Goal: Task Accomplishment & Management: Manage account settings

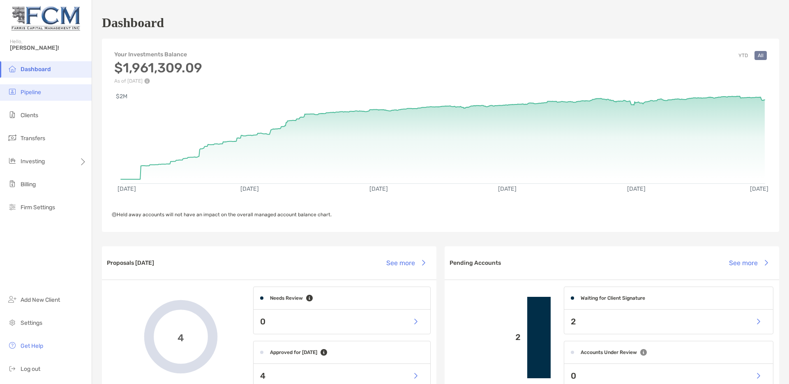
click at [21, 93] on span "Pipeline" at bounding box center [31, 92] width 21 height 7
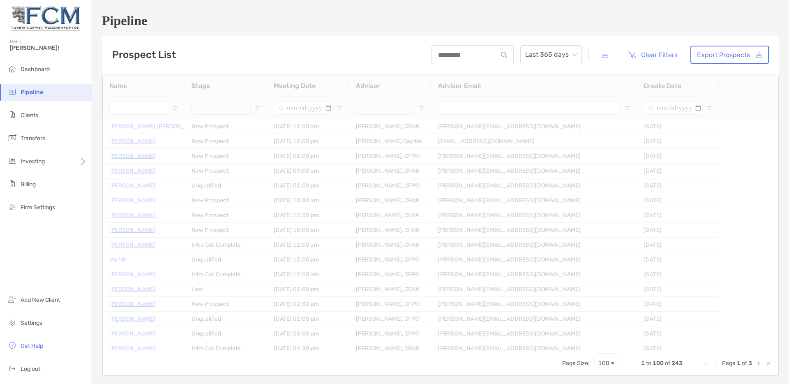
type input "**********"
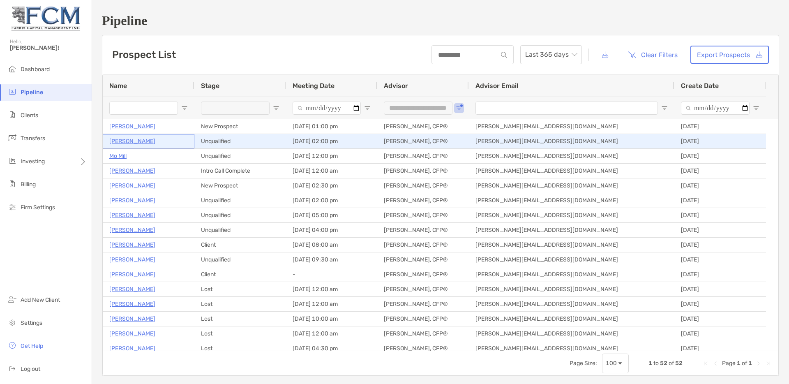
click at [119, 141] on p "[PERSON_NAME]" at bounding box center [132, 141] width 46 height 10
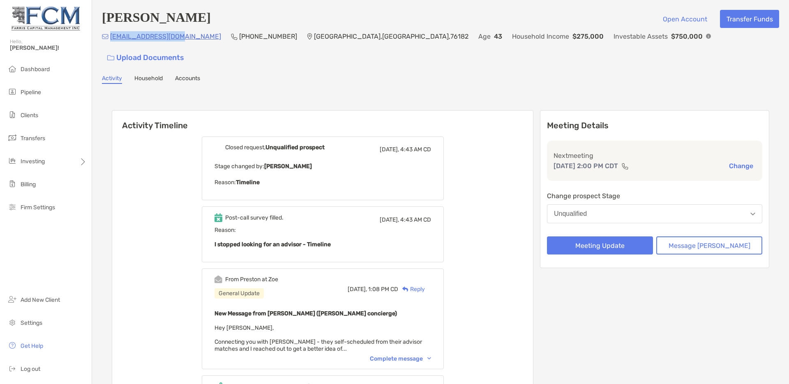
drag, startPoint x: 178, startPoint y: 41, endPoint x: 110, endPoint y: 39, distance: 68.6
click at [110, 39] on div "rdmiles02@gmail.com (214) 707-1254 North Richland Hills , TX , 76182 Age 43 Hou…" at bounding box center [440, 48] width 677 height 35
copy p "rdmiles02@gmail.com"
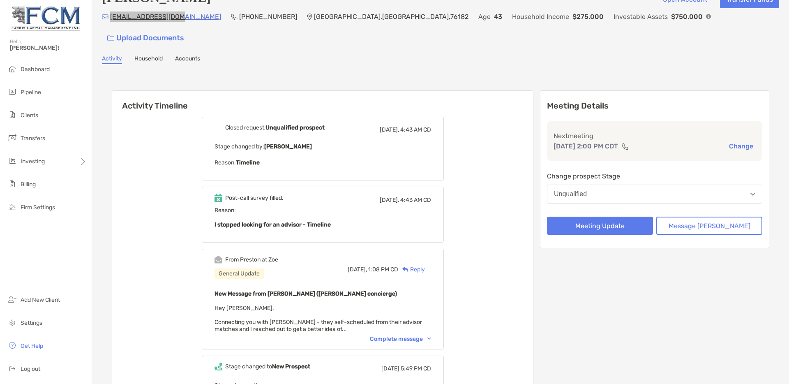
scroll to position [37, 0]
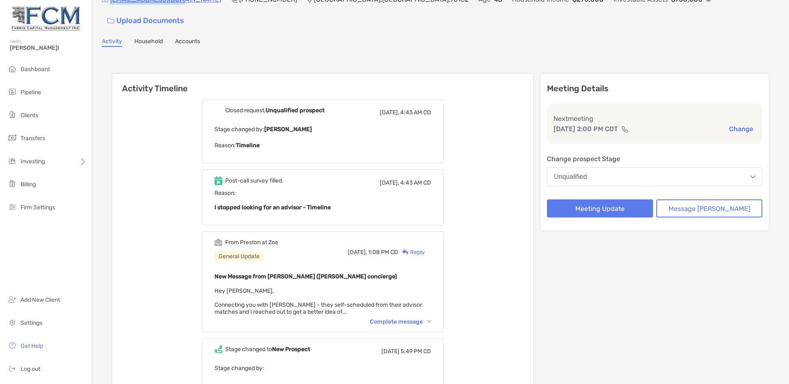
click at [413, 318] on div "Complete message" at bounding box center [400, 321] width 61 height 7
click at [413, 305] on div "From Preston at Zoe General Update Yesterday, 1:08 PM CD Reply New Message from…" at bounding box center [323, 281] width 242 height 101
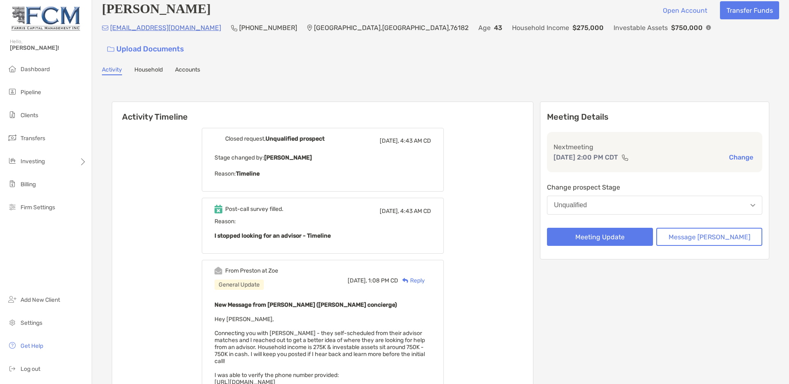
scroll to position [0, 0]
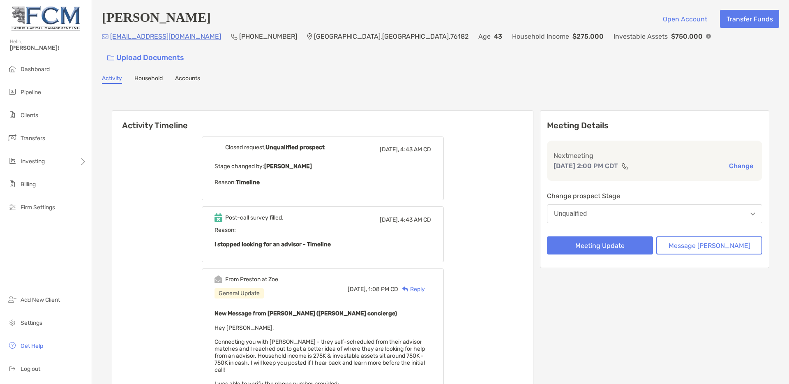
click at [614, 42] on p "Investable Assets" at bounding box center [641, 36] width 54 height 10
click at [706, 40] on figure at bounding box center [708, 36] width 5 height 8
click at [488, 75] on div "Activity Household Accounts" at bounding box center [440, 79] width 677 height 9
click at [30, 94] on span "Pipeline" at bounding box center [31, 92] width 21 height 7
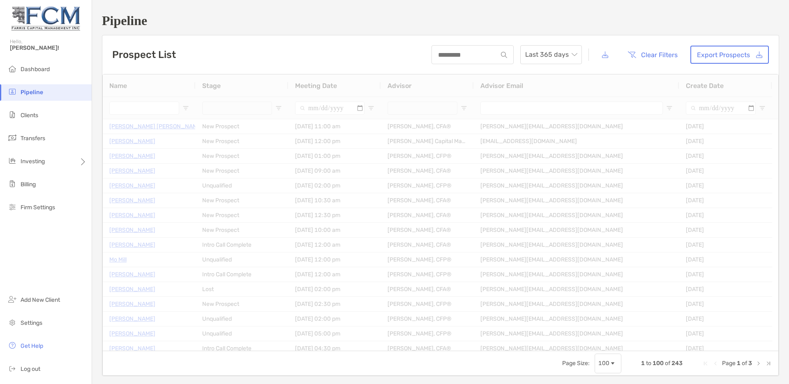
type input "**********"
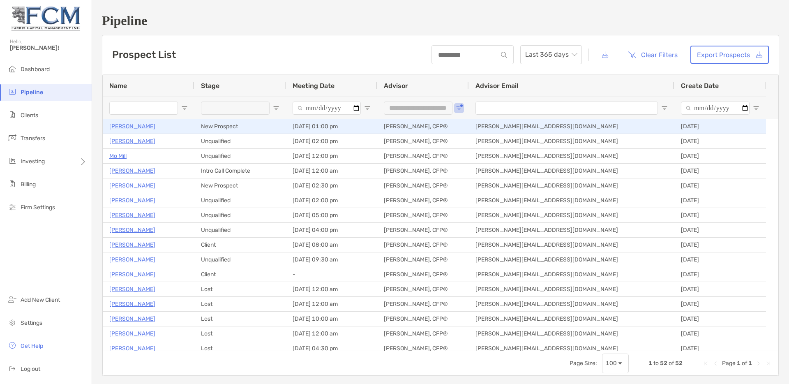
click at [136, 129] on p "[PERSON_NAME]" at bounding box center [132, 126] width 46 height 10
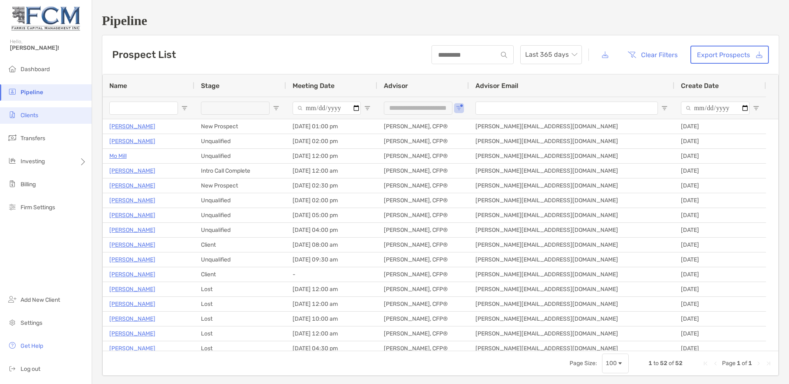
click at [30, 116] on span "Clients" at bounding box center [30, 115] width 18 height 7
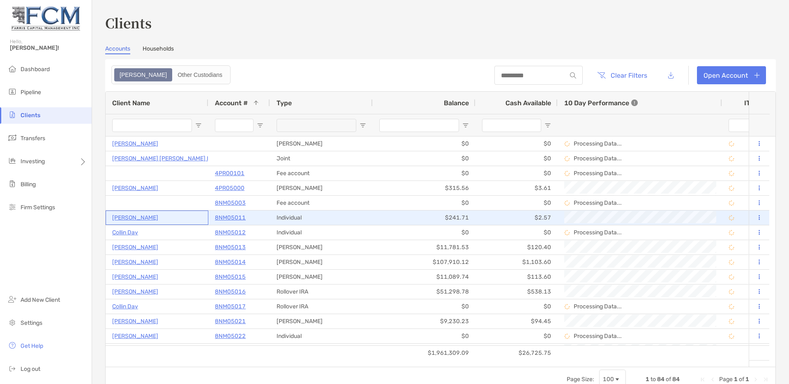
click at [132, 218] on p "[PERSON_NAME]" at bounding box center [135, 217] width 46 height 10
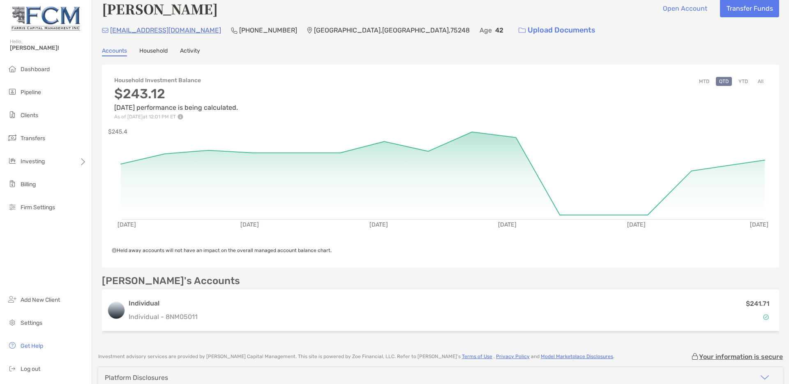
scroll to position [1, 0]
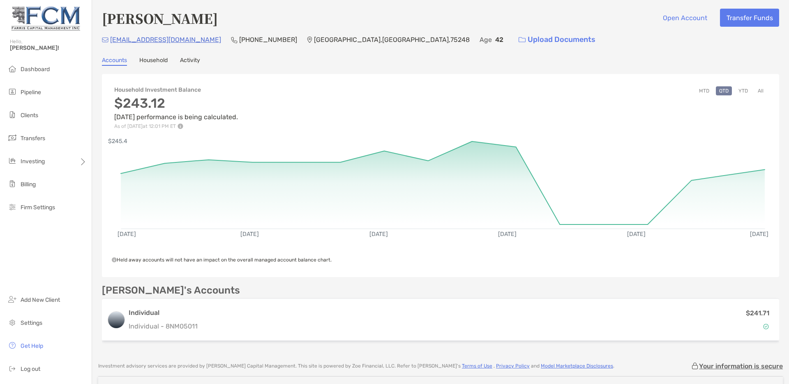
click at [737, 90] on button "YTD" at bounding box center [743, 90] width 16 height 9
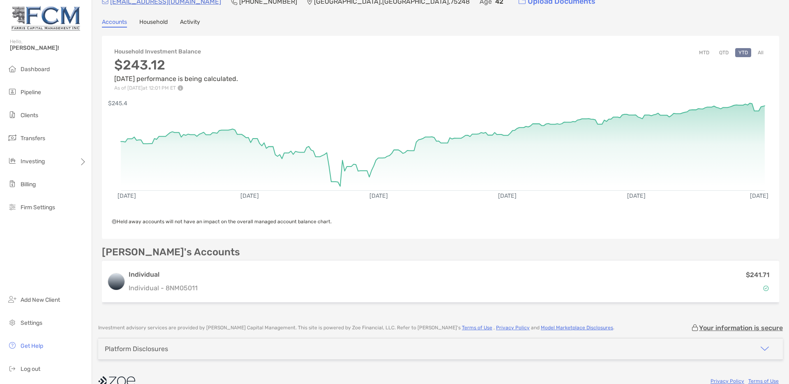
scroll to position [52, 0]
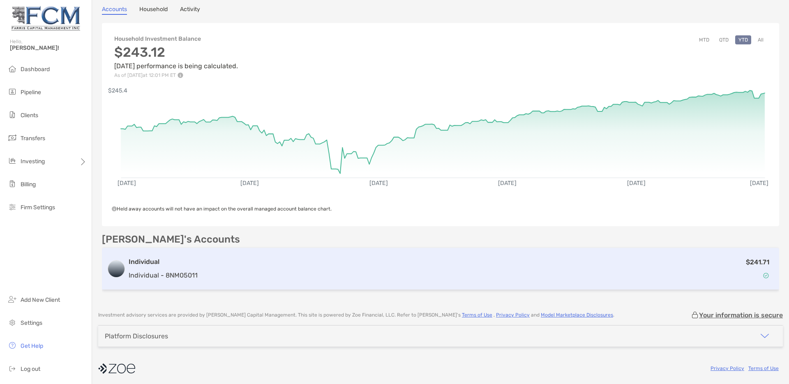
click at [145, 264] on h3 "Individual" at bounding box center [163, 262] width 69 height 10
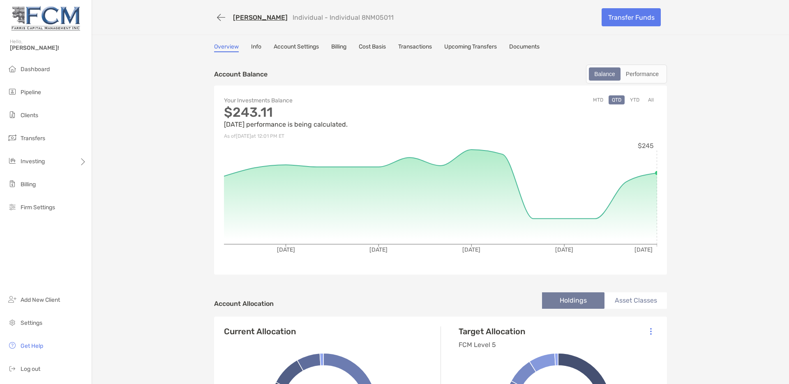
click at [633, 100] on button "YTD" at bounding box center [635, 99] width 16 height 9
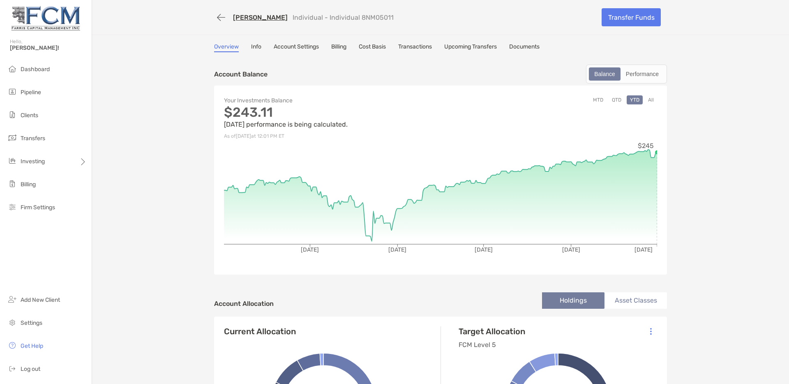
click at [611, 132] on div "MTD QTD YTD All" at bounding box center [549, 118] width 217 height 46
click at [29, 120] on li "Clients" at bounding box center [46, 115] width 92 height 16
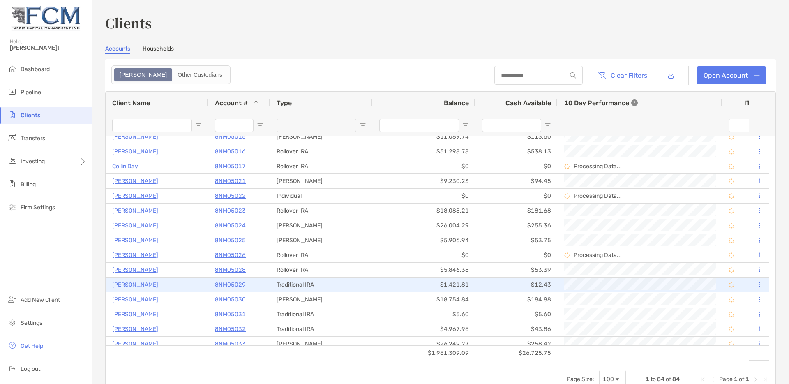
scroll to position [141, 0]
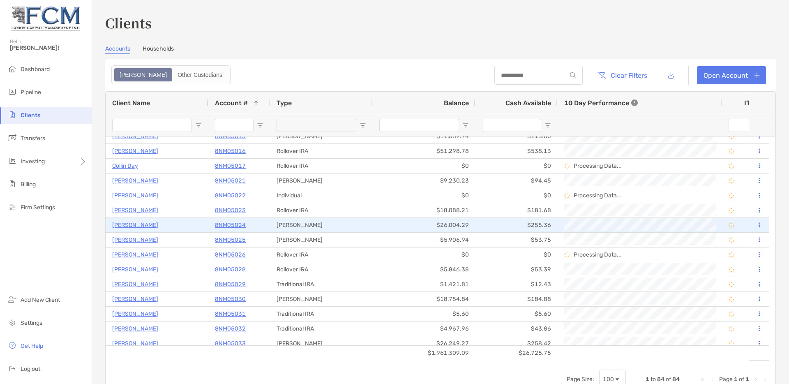
click at [130, 224] on p "[PERSON_NAME]" at bounding box center [135, 225] width 46 height 10
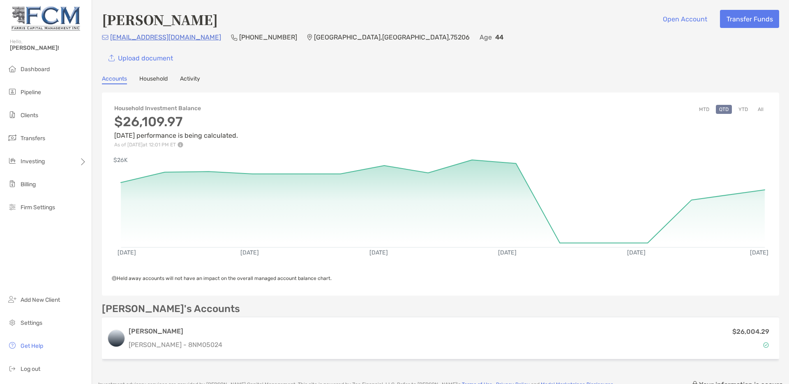
click at [736, 110] on button "YTD" at bounding box center [743, 109] width 16 height 9
